Goal: Find specific page/section: Locate a particular part of the current website

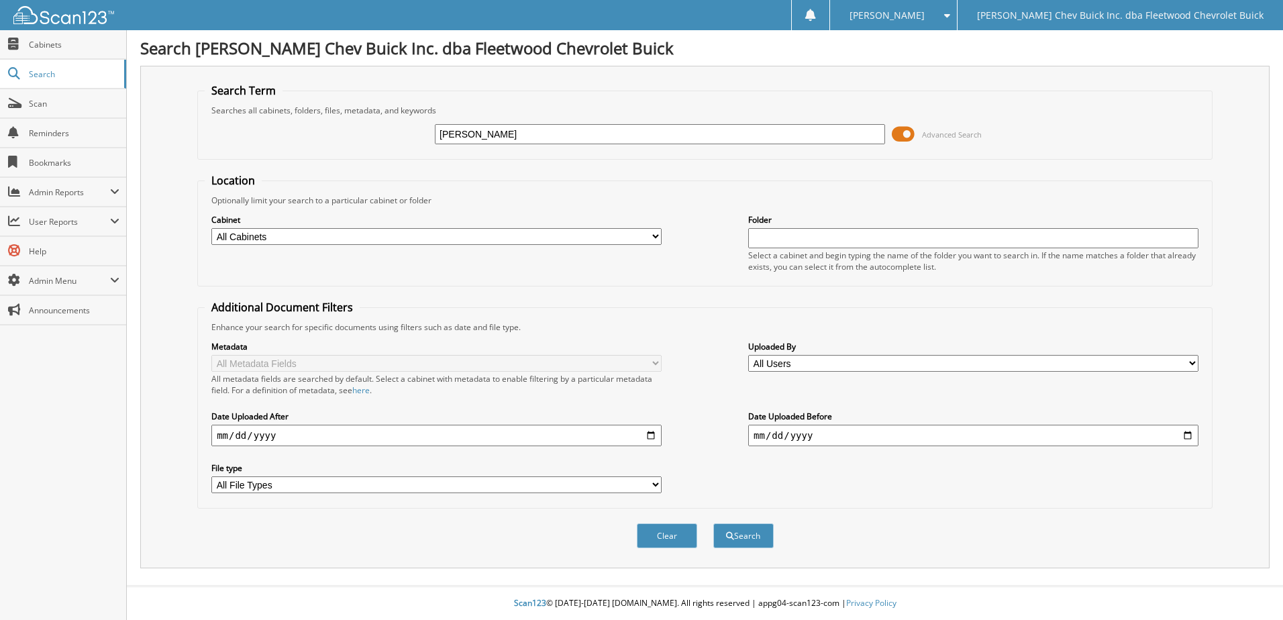
type input "VALLIERES"
click at [657, 237] on select "All Cabinets A/P BILL OF LADINGS BIRD DOG REF'S BUYBACKS CENSUS BUREAU CHARGE A…" at bounding box center [436, 236] width 450 height 17
select select "10316"
click at [211, 228] on select "All Cabinets A/P BILL OF LADINGS BIRD DOG REF'S BUYBACKS CENSUS BUREAU CHARGE A…" at bounding box center [436, 236] width 450 height 17
click at [754, 535] on button "Search" at bounding box center [743, 535] width 60 height 25
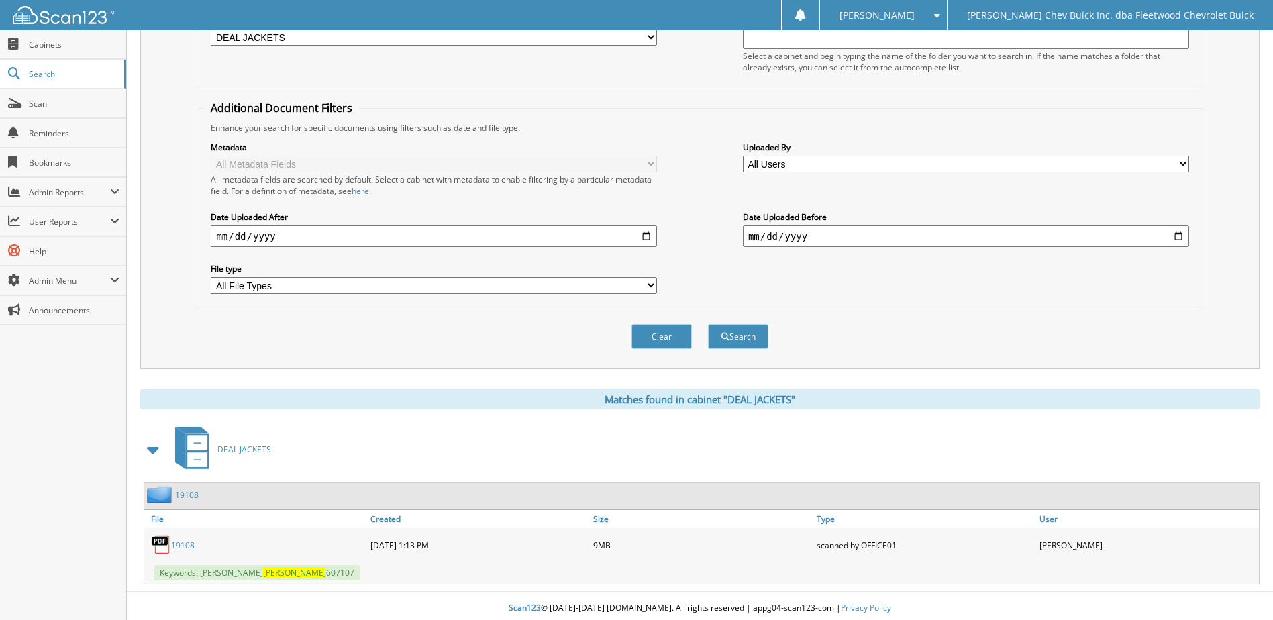
scroll to position [205, 0]
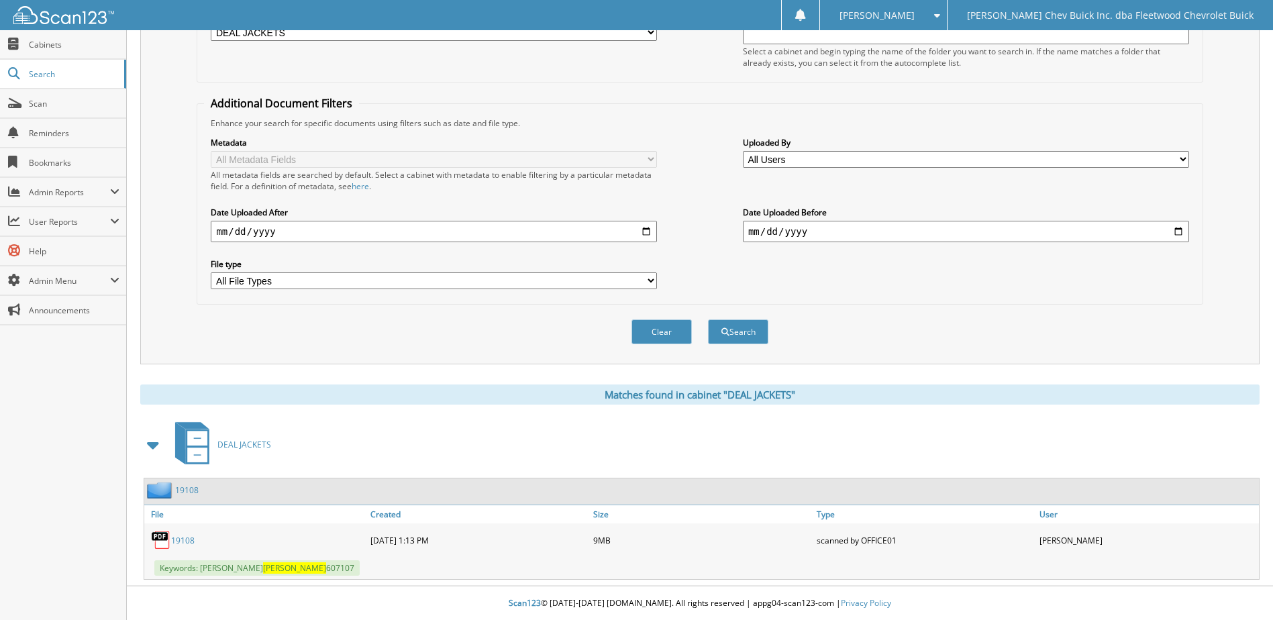
click at [178, 539] on link "19108" at bounding box center [182, 540] width 23 height 11
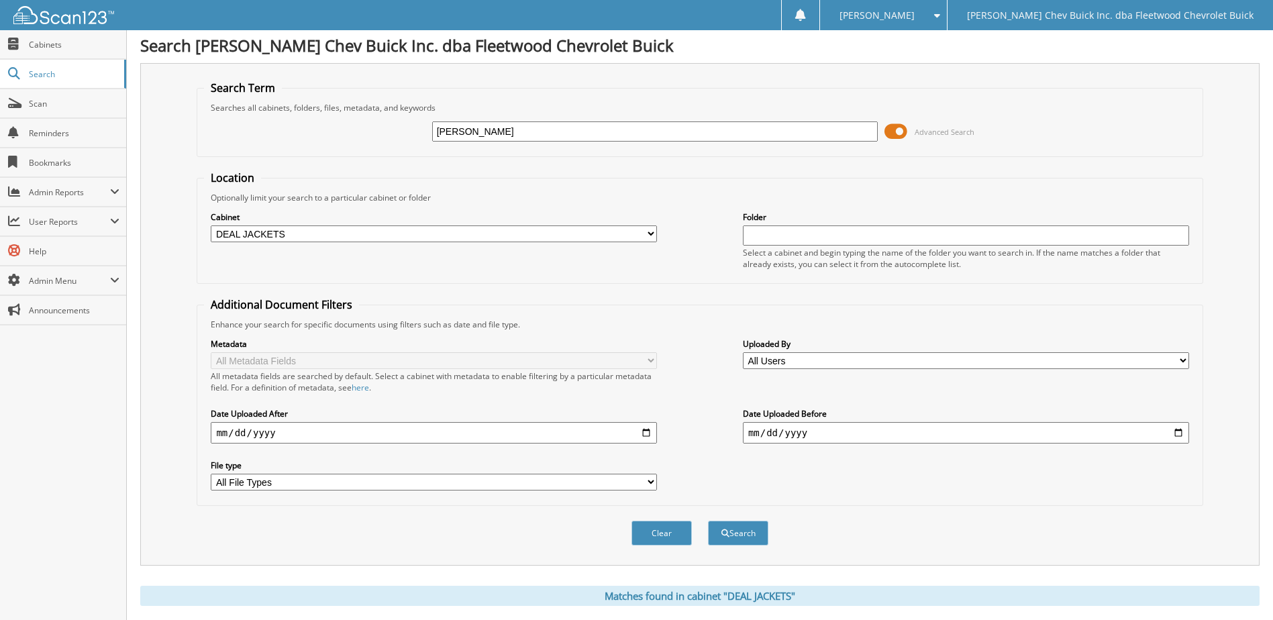
scroll to position [0, 0]
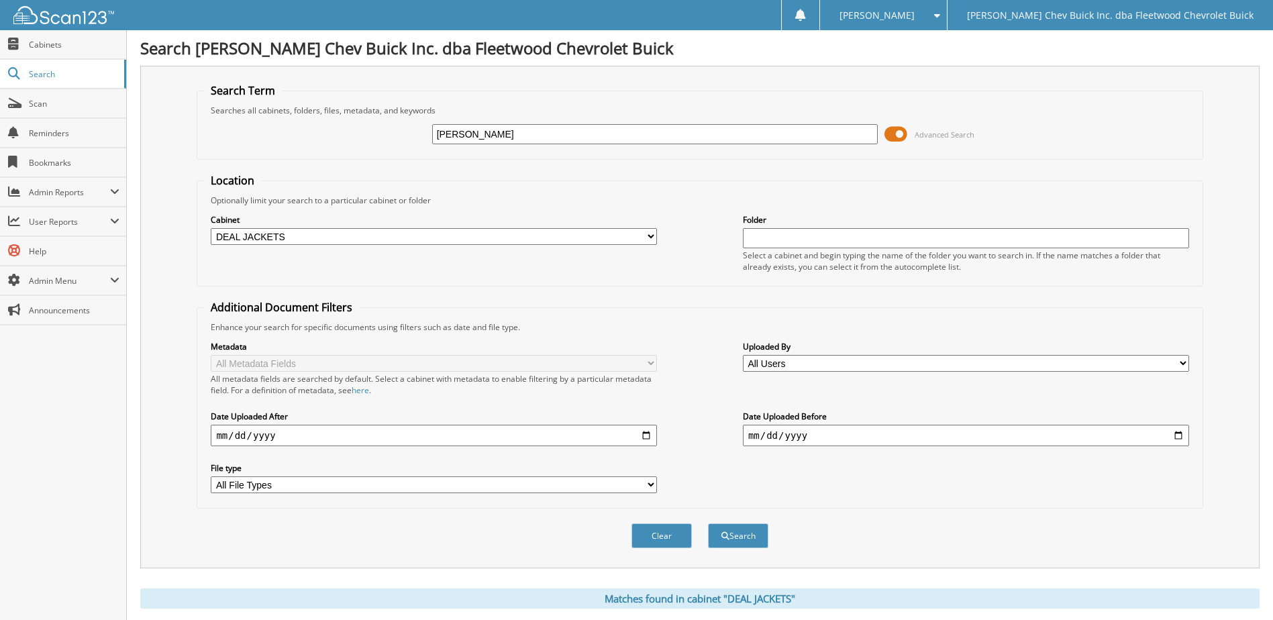
click at [664, 136] on input "[PERSON_NAME]" at bounding box center [655, 134] width 446 height 20
type input "V"
type input "182618"
click at [745, 547] on button "Search" at bounding box center [738, 535] width 60 height 25
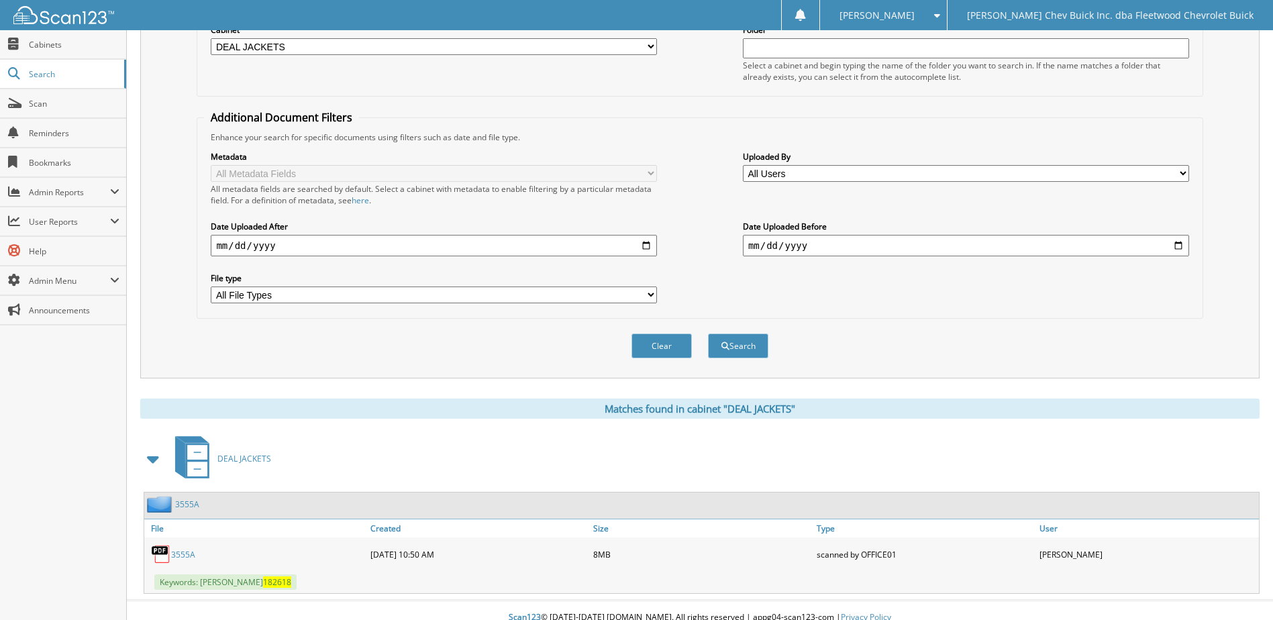
scroll to position [205, 0]
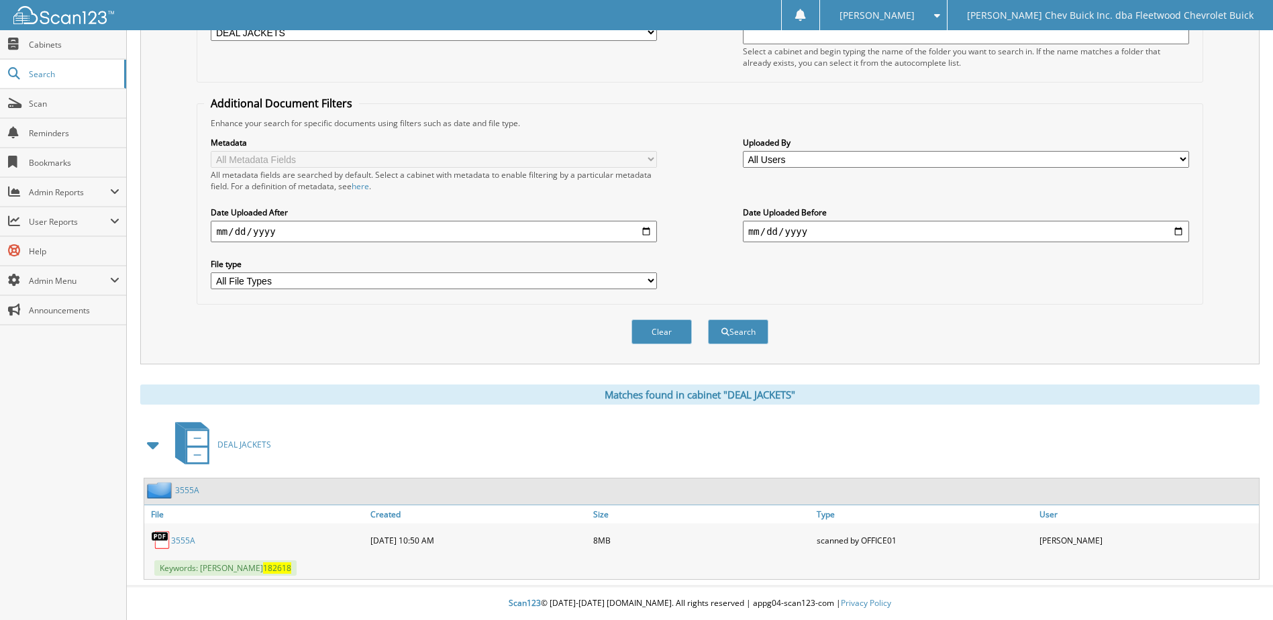
click at [177, 540] on link "3555A" at bounding box center [183, 540] width 24 height 11
click at [63, 5] on div at bounding box center [57, 15] width 114 height 30
click at [62, 15] on img at bounding box center [63, 15] width 101 height 18
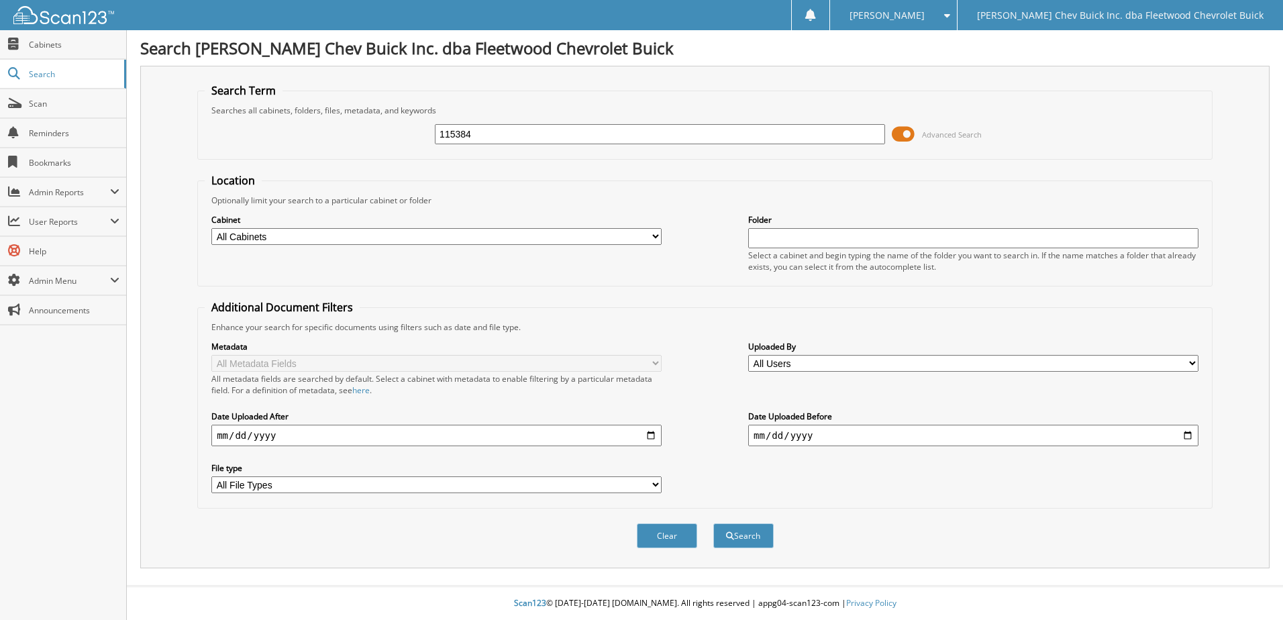
type input "115384"
click at [649, 235] on select "All Cabinets A/P BILL OF LADINGS BIRD DOG REF'S BUYBACKS CENSUS BUREAU CHARGE A…" at bounding box center [436, 236] width 450 height 17
select select "10316"
click at [211, 228] on select "All Cabinets A/P BILL OF LADINGS BIRD DOG REF'S BUYBACKS CENSUS BUREAU CHARGE A…" at bounding box center [436, 236] width 450 height 17
click at [765, 536] on button "Search" at bounding box center [743, 535] width 60 height 25
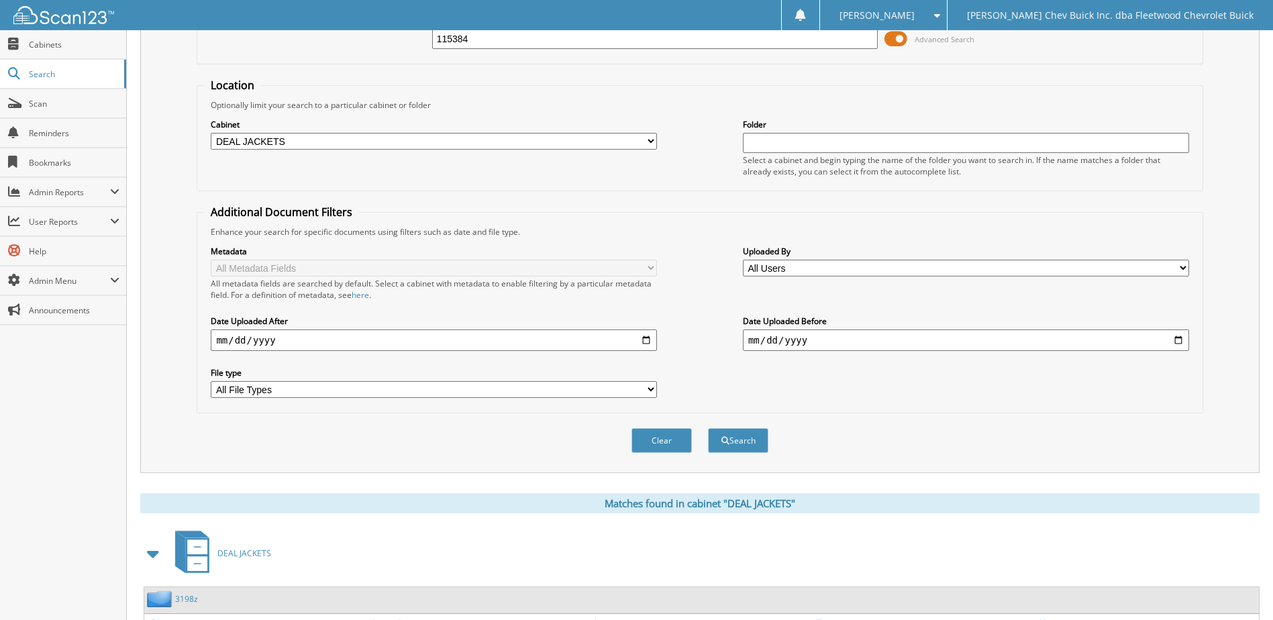
scroll to position [205, 0]
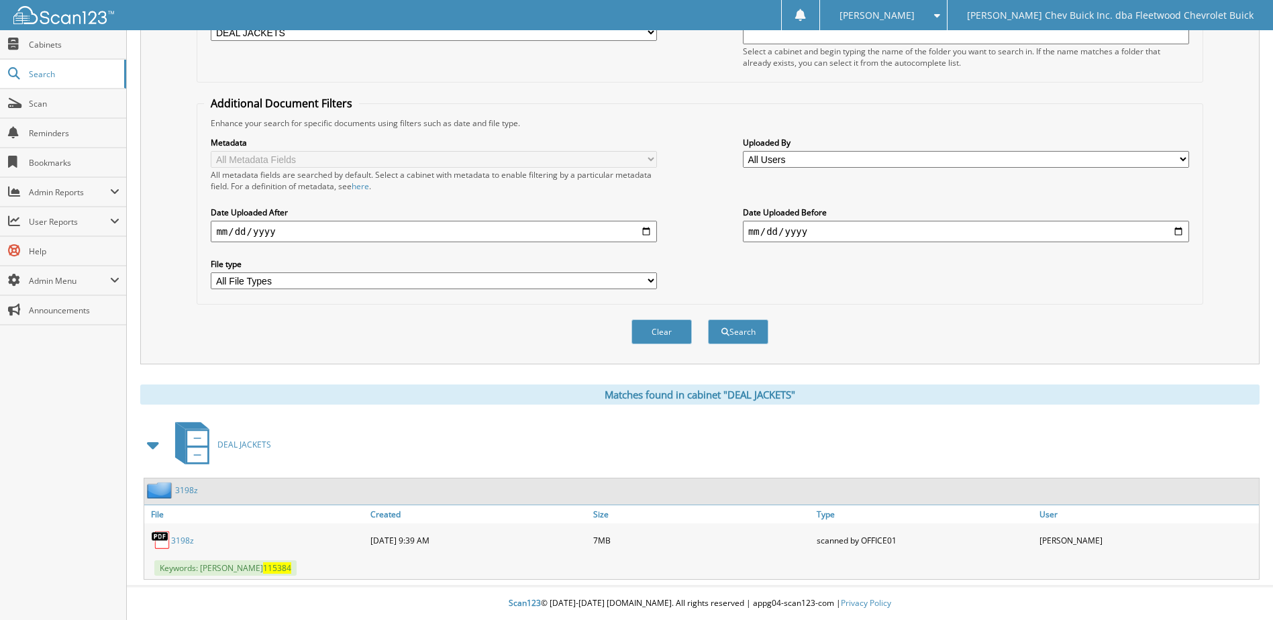
click at [181, 539] on link "3198z" at bounding box center [182, 540] width 23 height 11
click at [940, 15] on span at bounding box center [933, 15] width 13 height 9
click at [933, 67] on link "Logout" at bounding box center [883, 65] width 127 height 23
